Goal: Information Seeking & Learning: Understand process/instructions

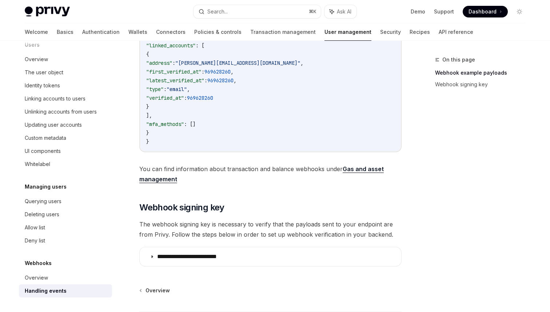
scroll to position [326, 0]
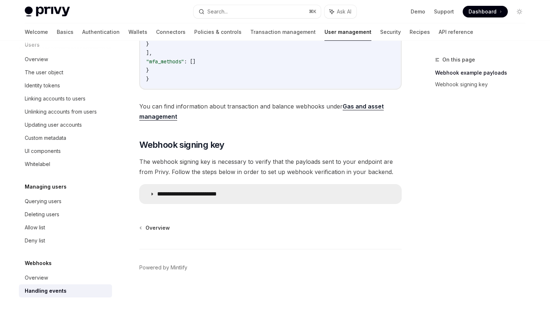
click at [148, 197] on summary "**********" at bounding box center [270, 193] width 261 height 19
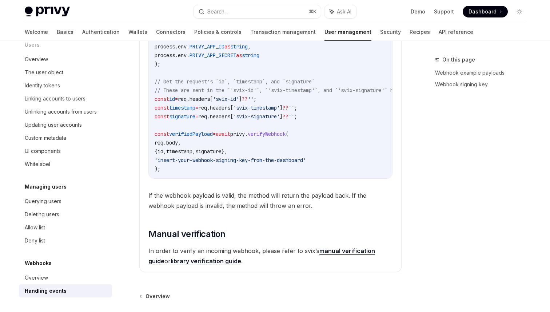
scroll to position [661, 0]
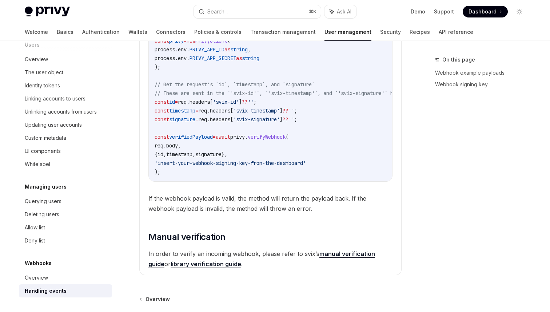
click at [253, 213] on span "If the webhook payload is valid, the method will return the payload back. If th…" at bounding box center [270, 203] width 244 height 20
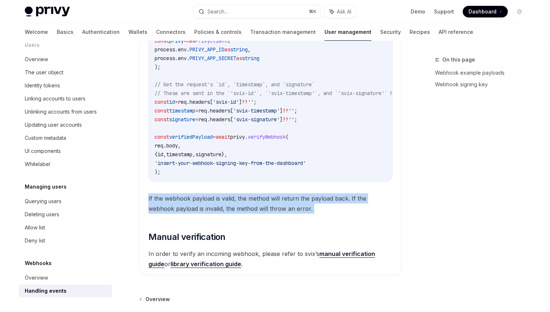
click at [253, 213] on span "If the webhook payload is valid, the method will return the payload back. If th…" at bounding box center [270, 203] width 244 height 20
click at [237, 213] on span "If the webhook payload is valid, the method will return the payload back. If th…" at bounding box center [270, 203] width 244 height 20
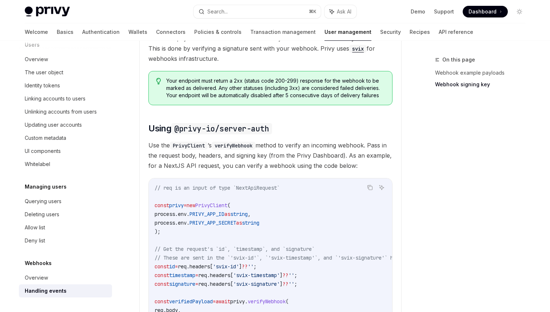
scroll to position [491, 0]
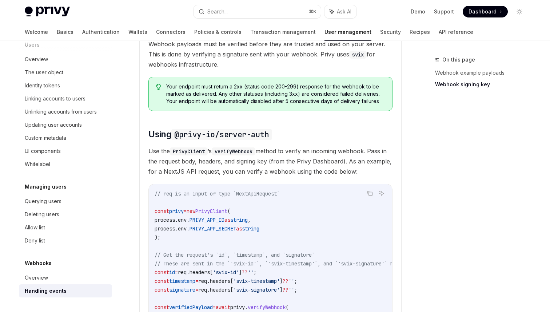
click at [211, 171] on span "Use the PrivyClient ’s verifyWebhook method to verify an incoming webhook. Pass…" at bounding box center [270, 161] width 244 height 31
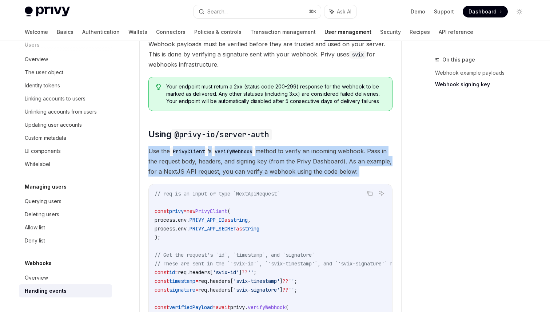
click at [211, 171] on span "Use the PrivyClient ’s verifyWebhook method to verify an incoming webhook. Pass…" at bounding box center [270, 161] width 244 height 31
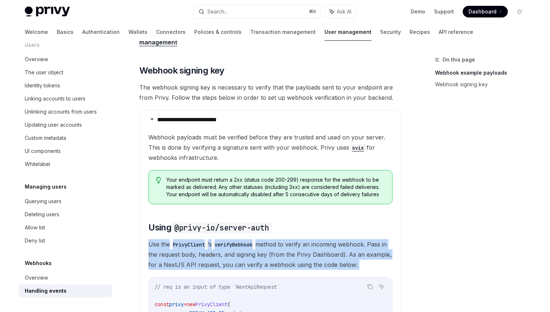
scroll to position [396, 0]
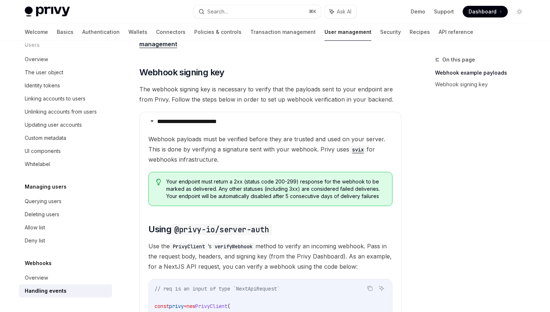
click at [198, 143] on span "Webhook payloads must be verified before they are trusted and used on your serv…" at bounding box center [270, 149] width 244 height 31
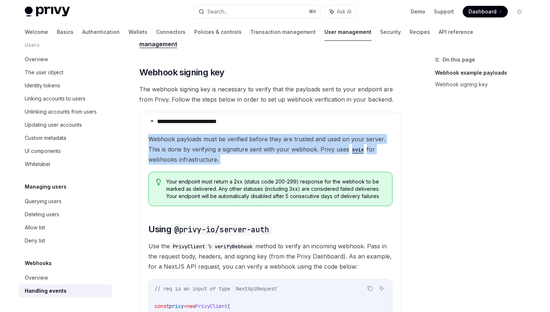
click at [198, 143] on span "Webhook payloads must be verified before they are trusted and used on your serv…" at bounding box center [270, 149] width 244 height 31
click at [221, 148] on span "Webhook payloads must be verified before they are trusted and used on your serv…" at bounding box center [270, 149] width 244 height 31
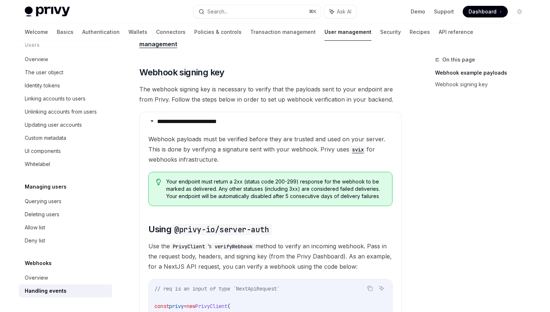
click at [356, 153] on code "svix" at bounding box center [357, 149] width 17 height 8
click at [252, 164] on span "Webhook payloads must be verified before they are trusted and used on your serv…" at bounding box center [270, 149] width 244 height 31
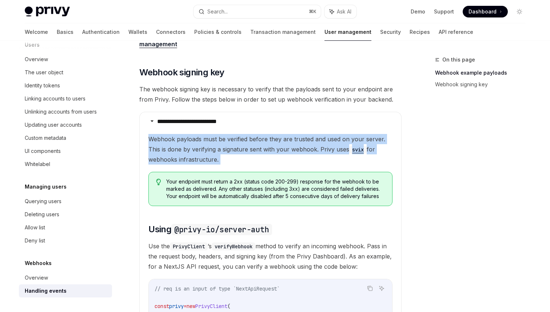
click at [252, 164] on span "Webhook payloads must be verified before they are trusted and used on your serv…" at bounding box center [270, 149] width 244 height 31
click at [240, 164] on span "Webhook payloads must be verified before they are trusted and used on your serv…" at bounding box center [270, 149] width 244 height 31
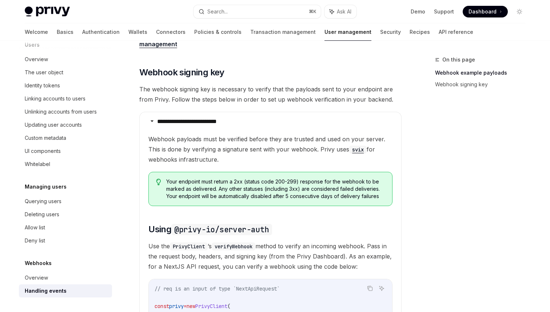
click at [240, 164] on span "Webhook payloads must be verified before they are trusted and used on your serv…" at bounding box center [270, 149] width 244 height 31
